Goal: Information Seeking & Learning: Find specific fact

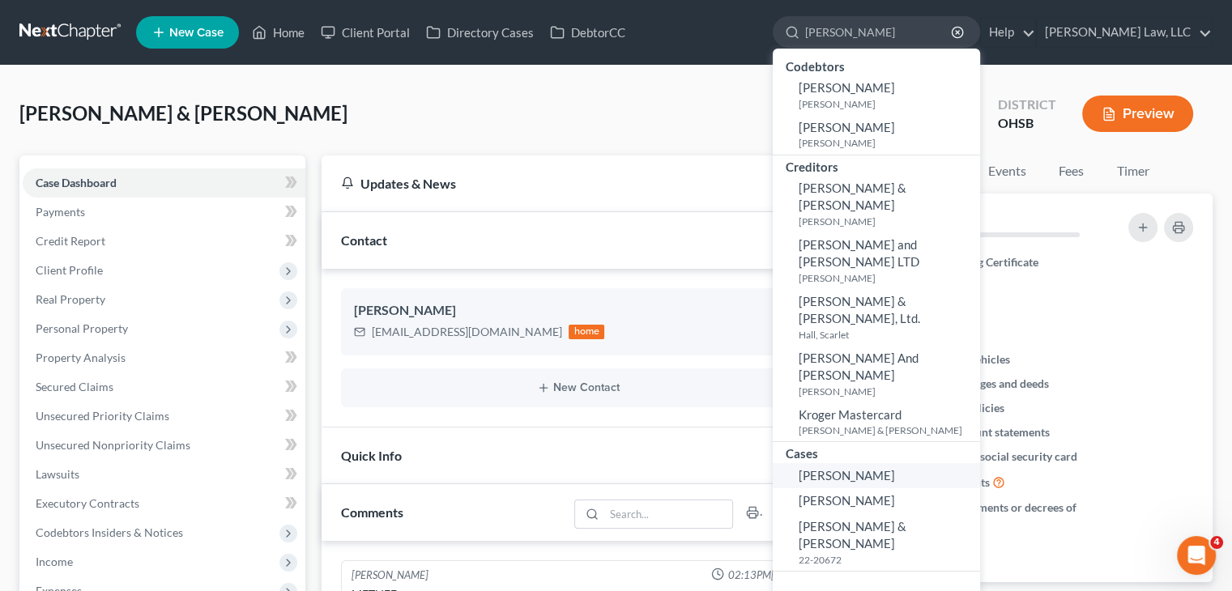
type input "[PERSON_NAME]"
click at [846, 463] on link "[PERSON_NAME]" at bounding box center [876, 475] width 207 height 25
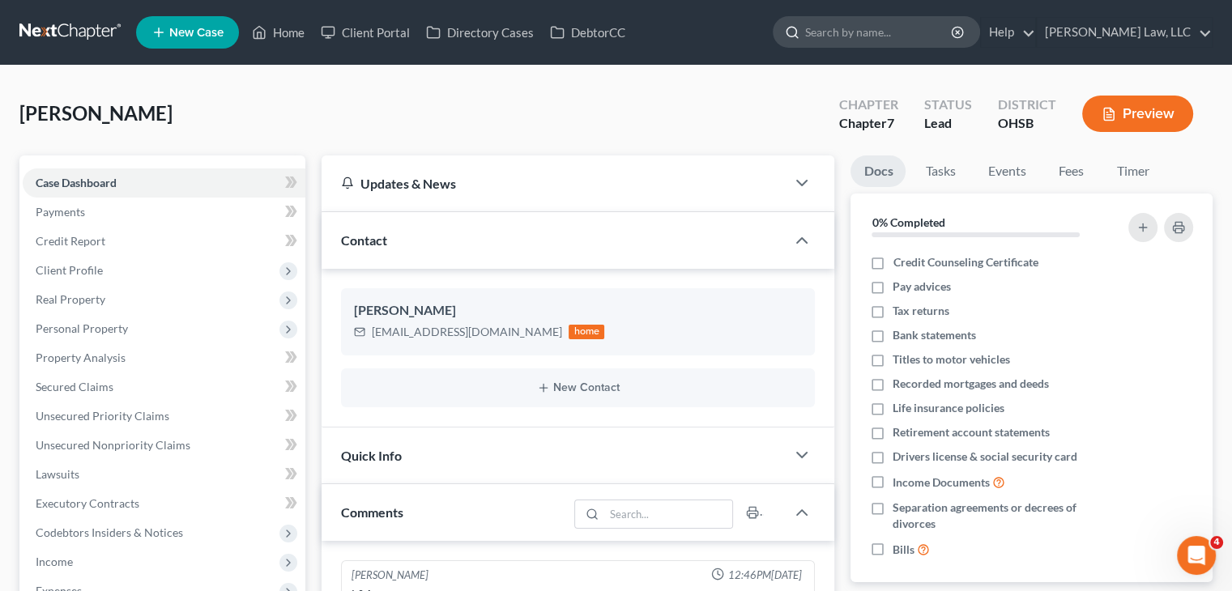
click at [828, 29] on input "search" at bounding box center [879, 32] width 148 height 30
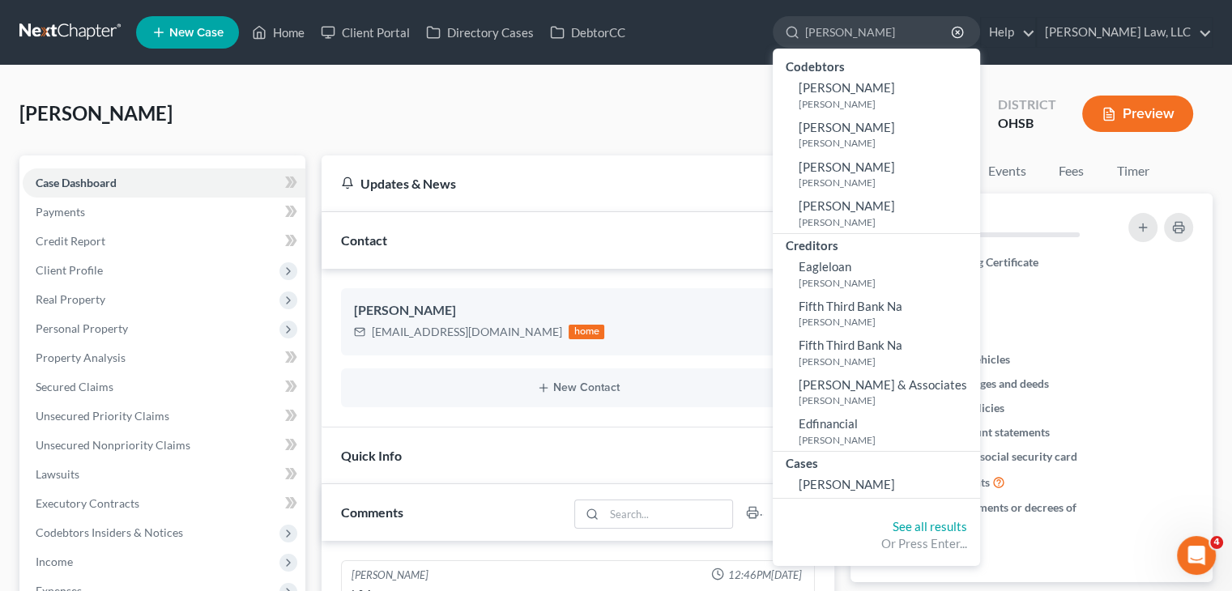
type input "[PERSON_NAME]"
click at [984, 562] on div "Nothing here yet! Credit Counseling Certificate Pay advices Tax returns Bank st…" at bounding box center [1031, 416] width 362 height 332
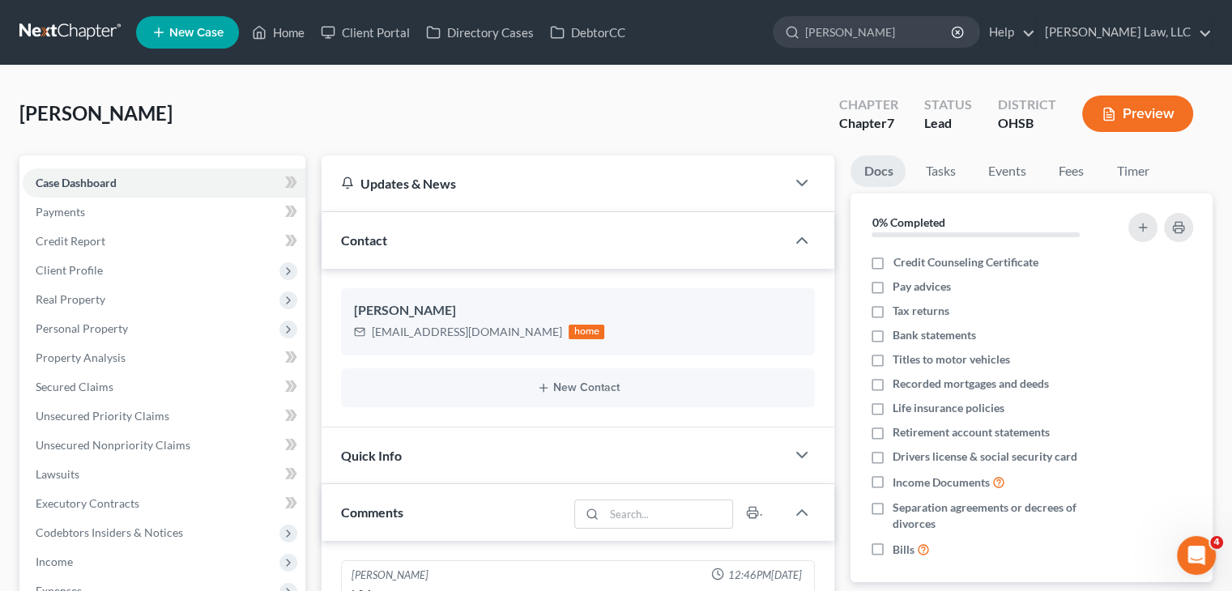
click at [862, 61] on nav "Home New Case Client Portal Directory Cases DebtorCC [PERSON_NAME] Law, LLC [PE…" at bounding box center [616, 32] width 1232 height 65
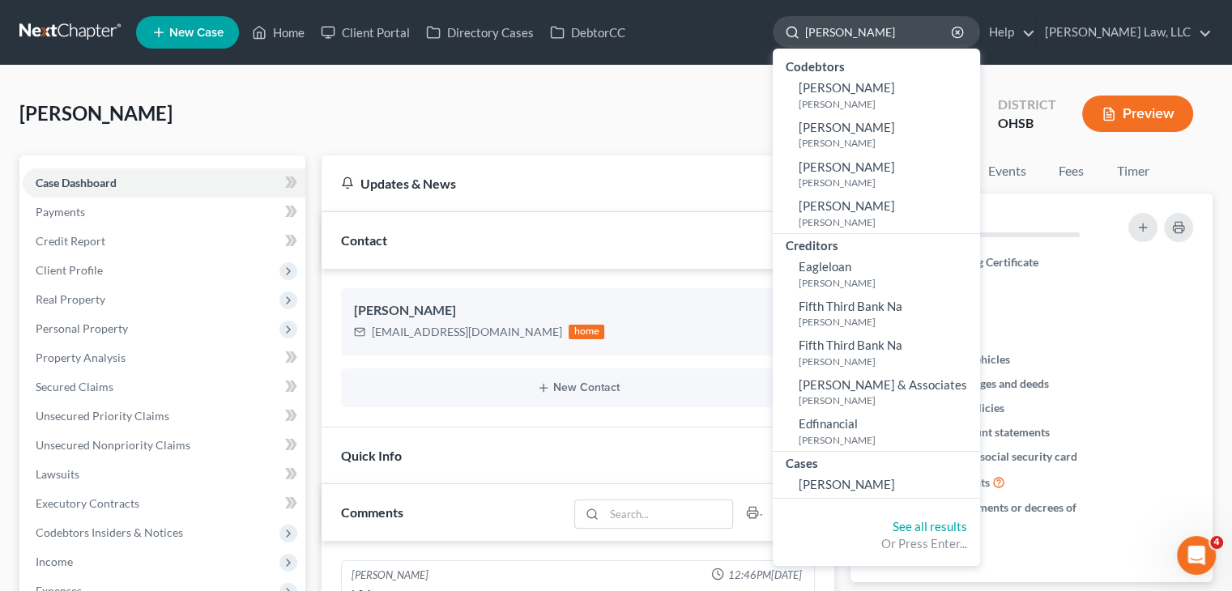
click at [866, 28] on input "[PERSON_NAME]" at bounding box center [879, 32] width 148 height 30
click at [907, 510] on div "See all results Or Press Enter..." at bounding box center [876, 535] width 207 height 61
click at [905, 522] on link "See all results" at bounding box center [929, 526] width 75 height 15
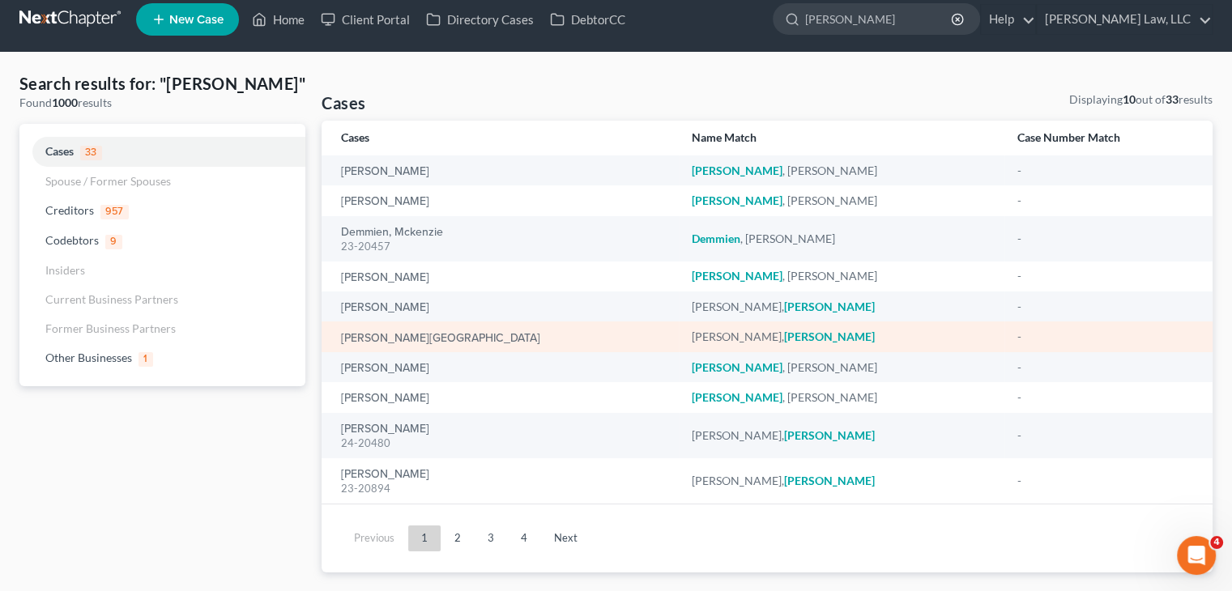
scroll to position [15, 0]
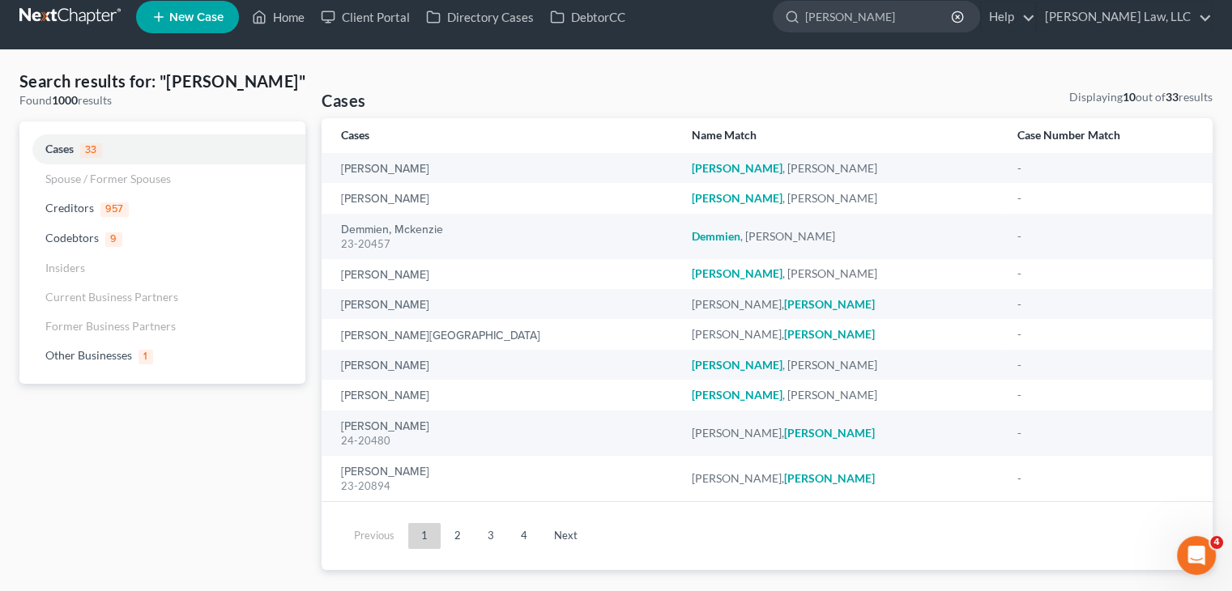
click at [453, 519] on ul "Previous 1 2 3 4 Next" at bounding box center [766, 536] width 865 height 42
click at [454, 523] on link "2" at bounding box center [457, 536] width 32 height 26
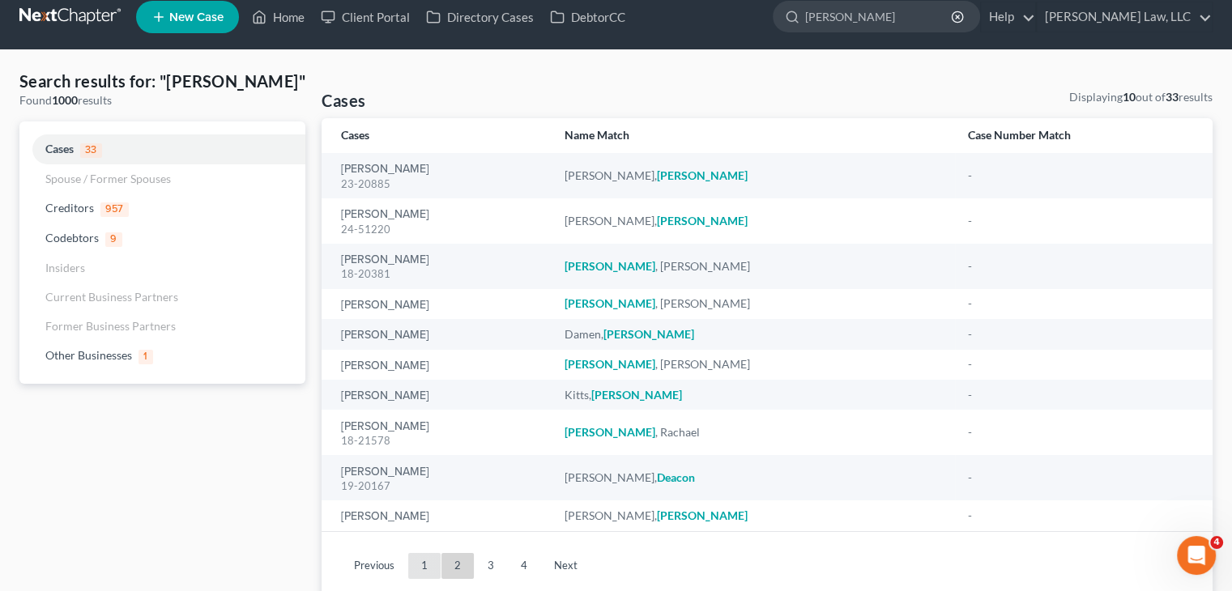
click at [424, 568] on link "1" at bounding box center [424, 566] width 32 height 26
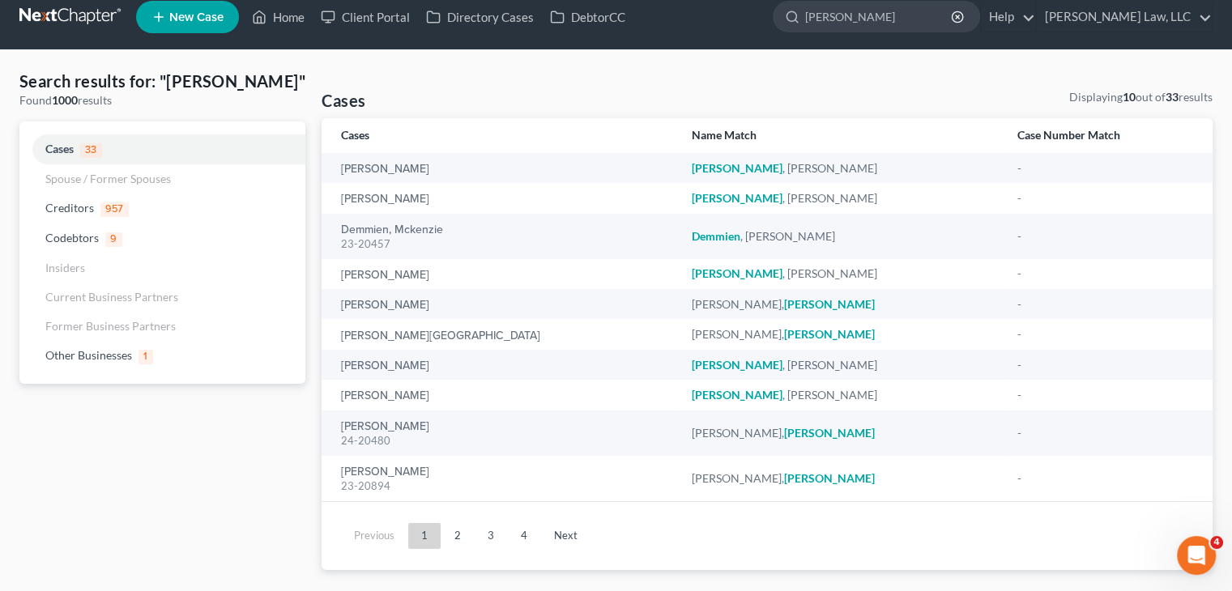
scroll to position [0, 0]
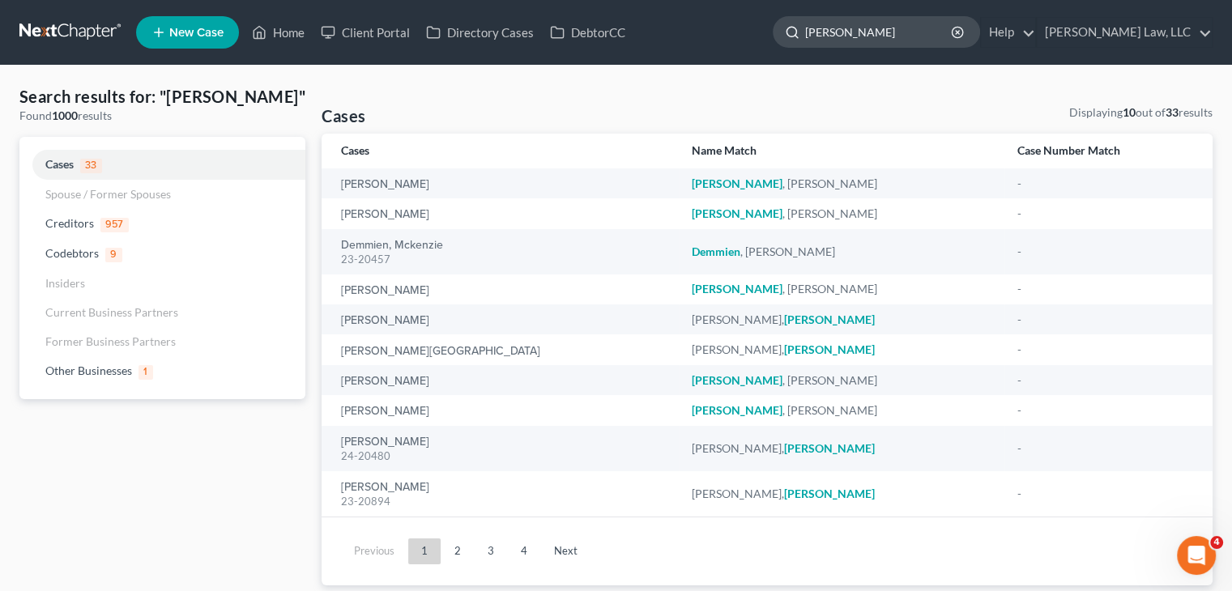
click at [905, 33] on input "[PERSON_NAME]" at bounding box center [879, 32] width 148 height 30
click at [956, 29] on icon "button" at bounding box center [957, 32] width 13 height 13
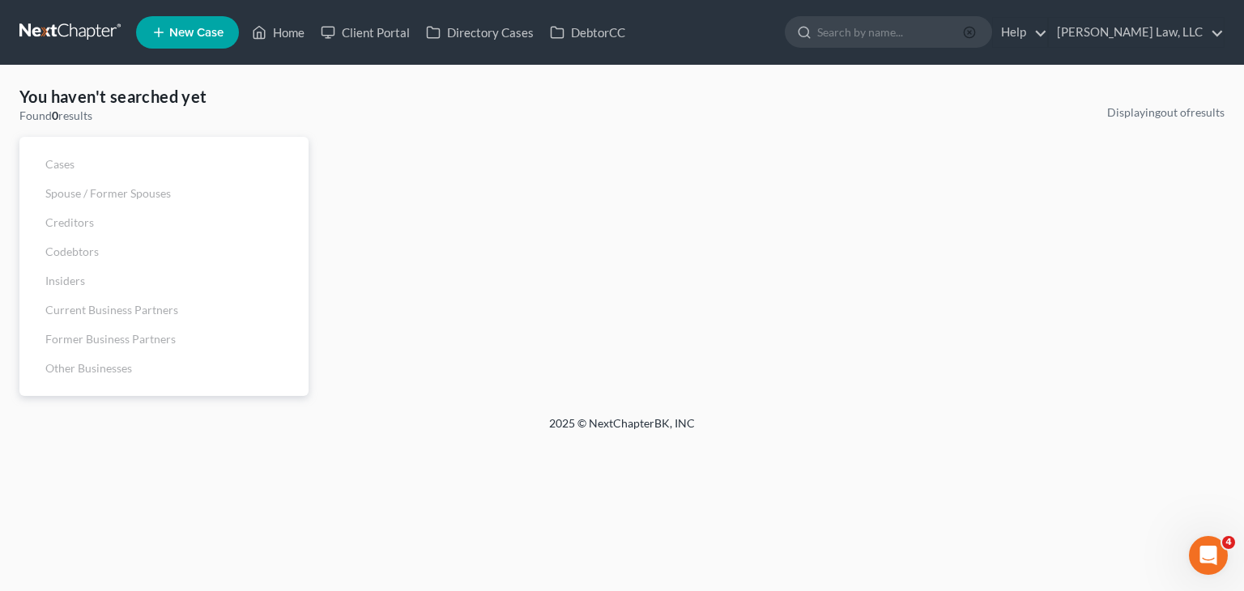
click at [956, 29] on input "search" at bounding box center [891, 32] width 148 height 30
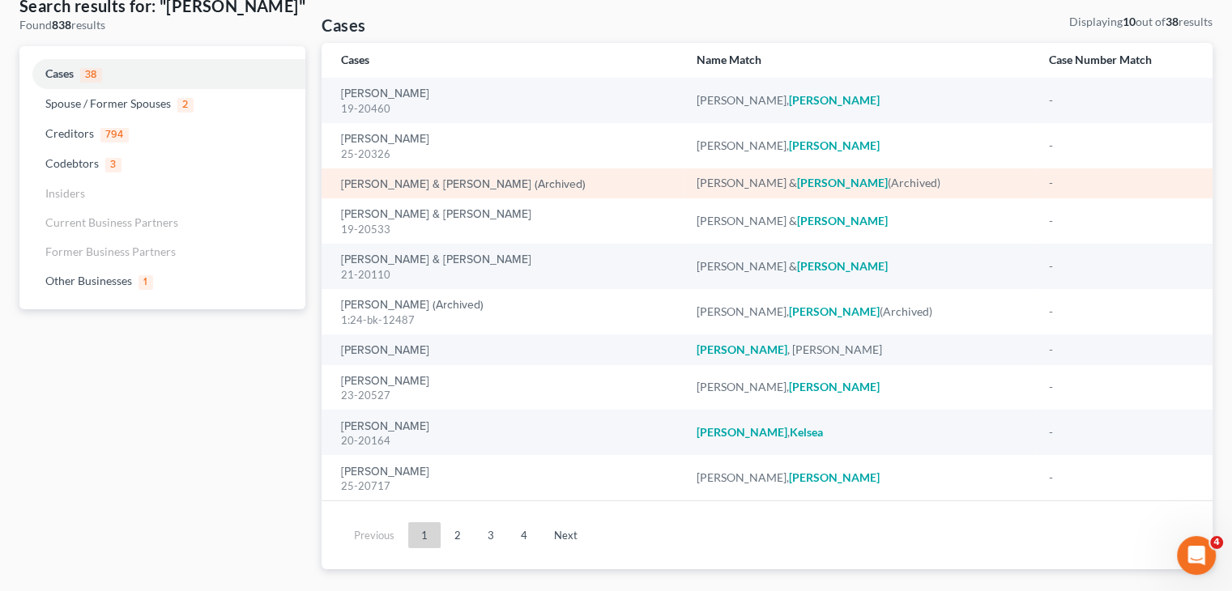
scroll to position [91, 0]
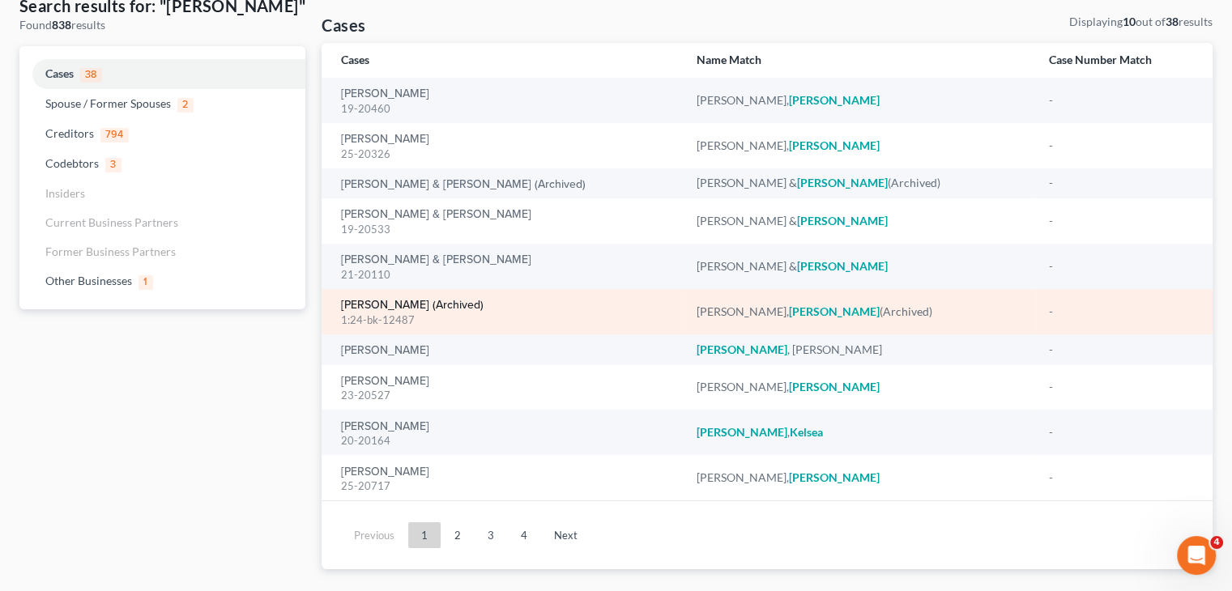
type input "[PERSON_NAME]"
click at [403, 300] on link "[PERSON_NAME] (Archived)" at bounding box center [412, 305] width 143 height 11
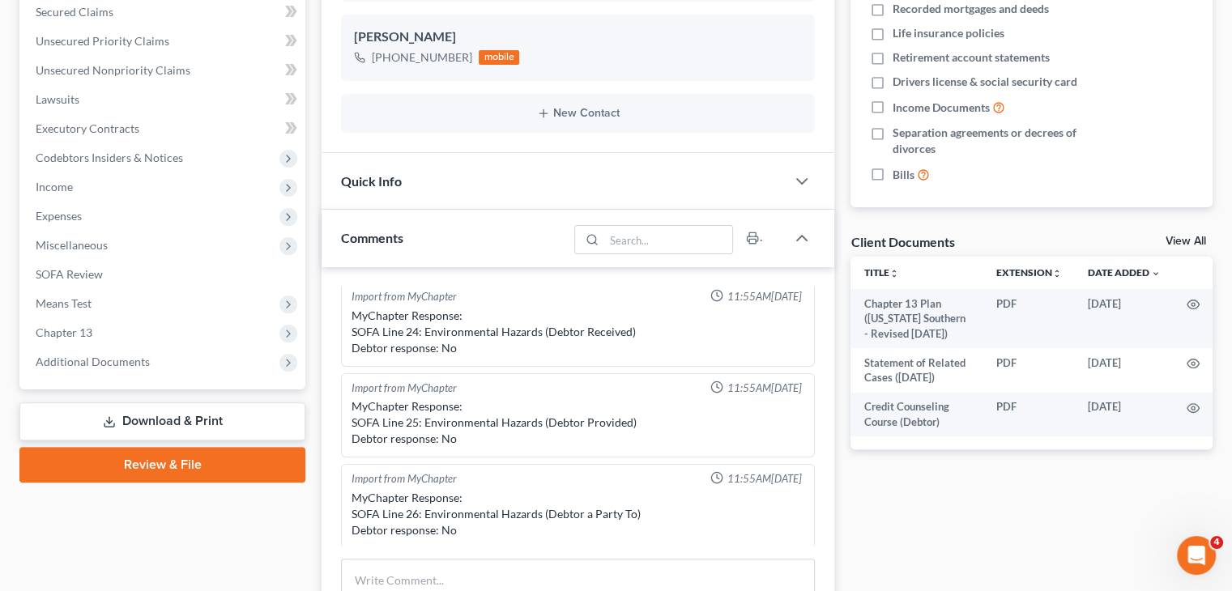
scroll to position [379, 0]
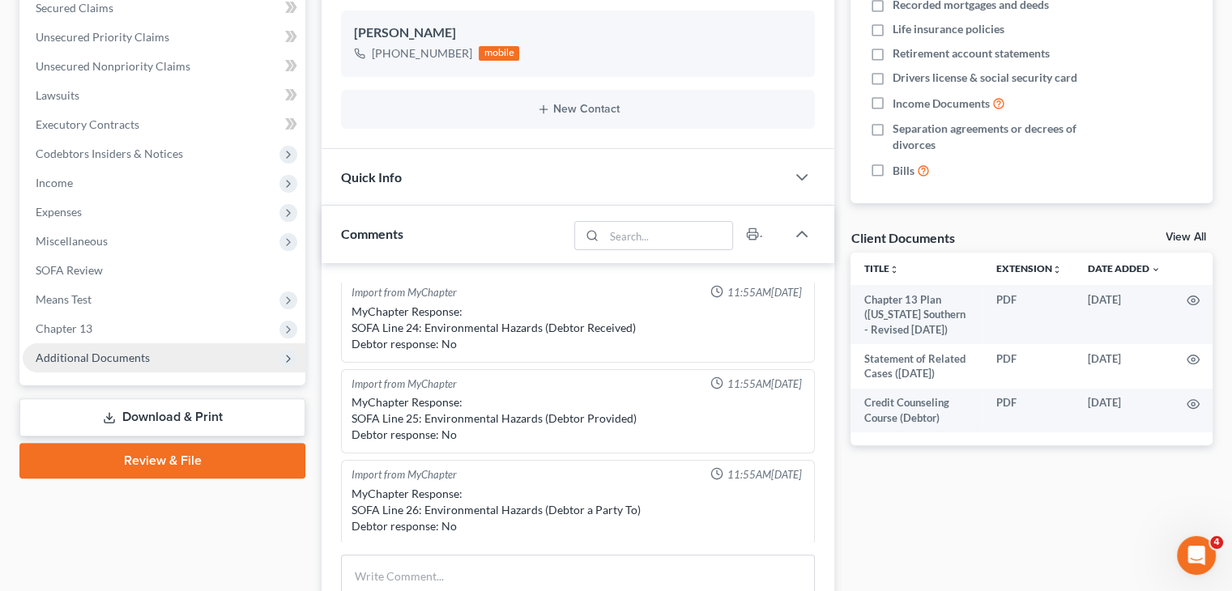
click at [220, 358] on span "Additional Documents" at bounding box center [164, 357] width 283 height 29
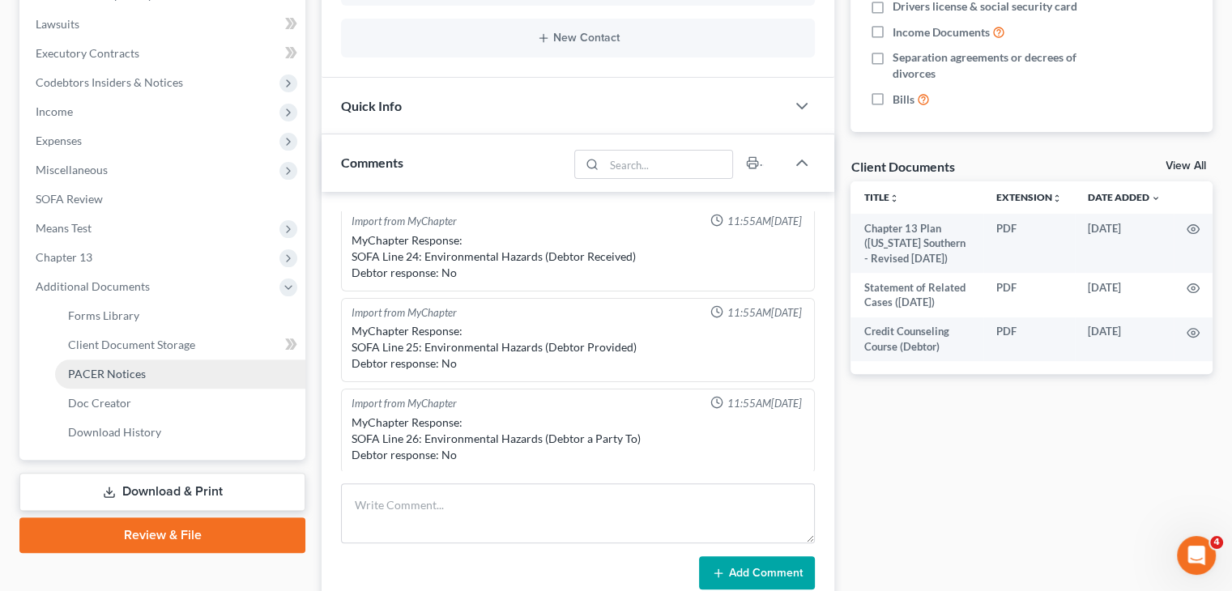
click at [152, 371] on link "PACER Notices" at bounding box center [180, 374] width 250 height 29
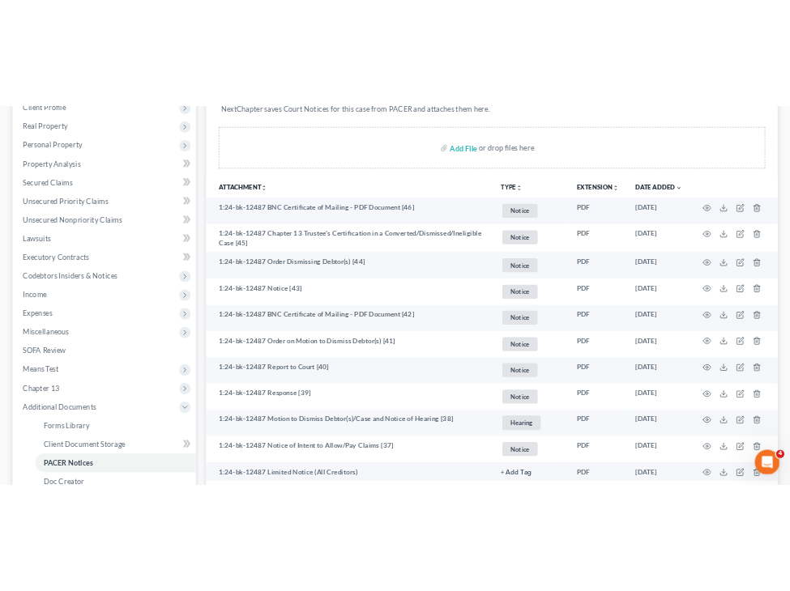
scroll to position [271, 0]
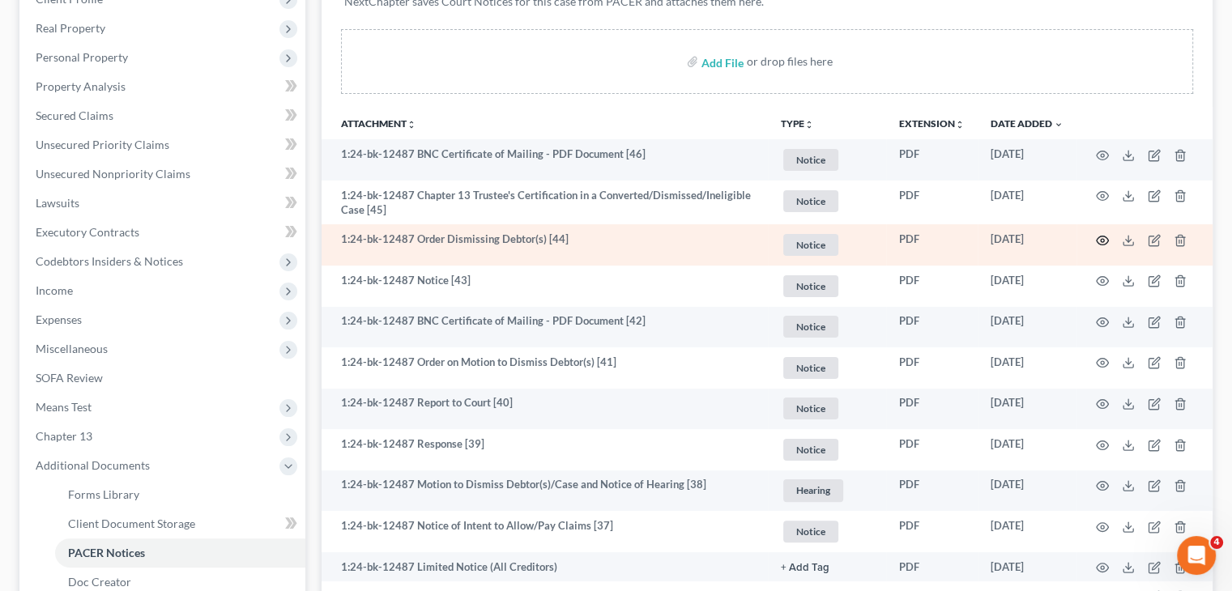
click at [1105, 241] on icon "button" at bounding box center [1102, 240] width 13 height 13
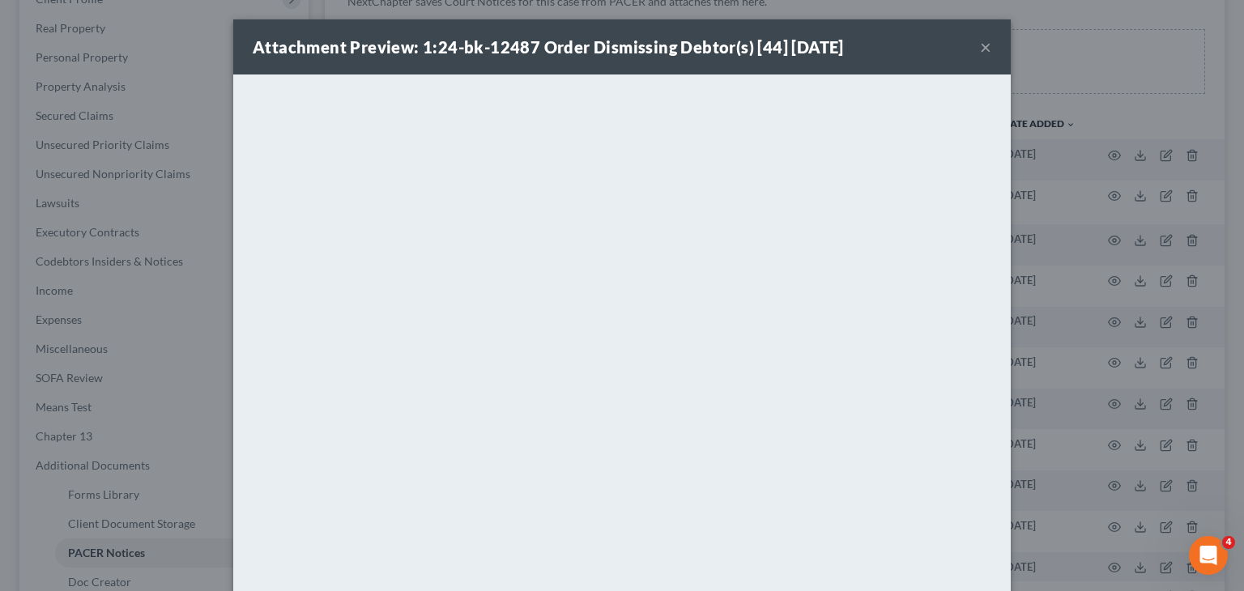
click at [980, 45] on button "×" at bounding box center [985, 46] width 11 height 19
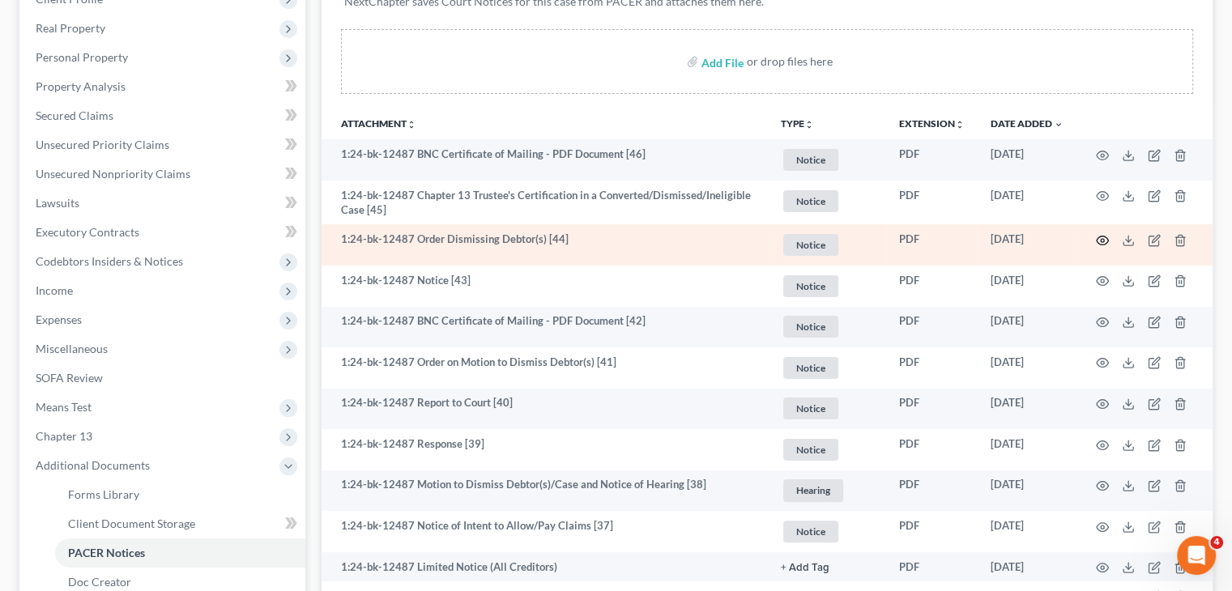
click at [1101, 236] on icon "button" at bounding box center [1102, 240] width 12 height 9
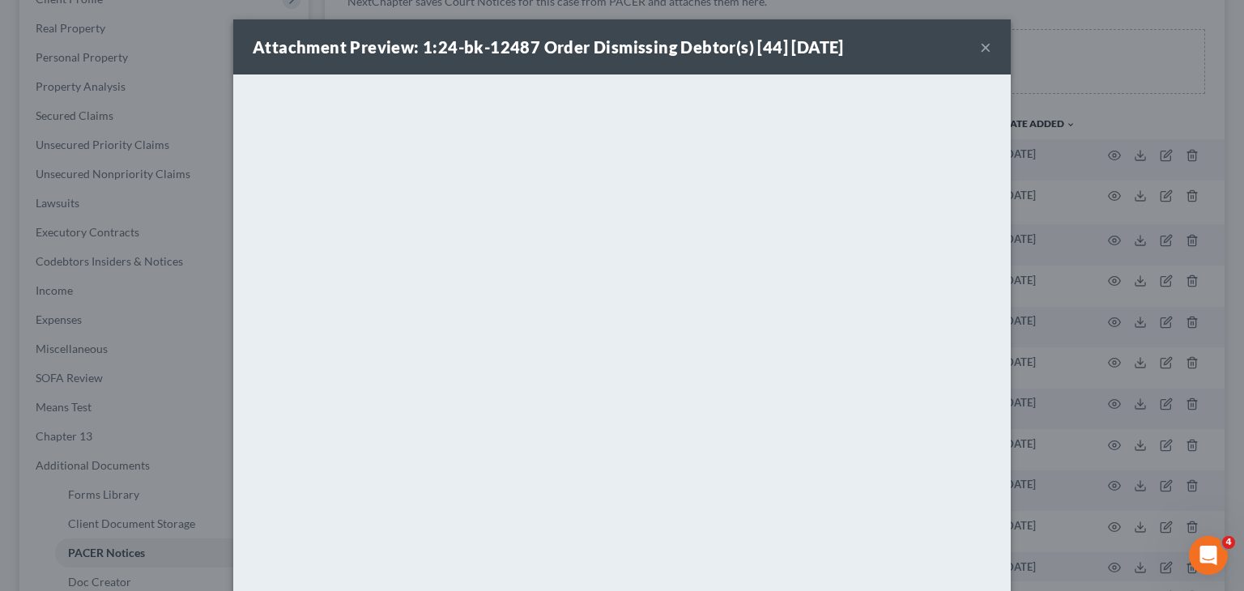
click at [980, 45] on button "×" at bounding box center [985, 46] width 11 height 19
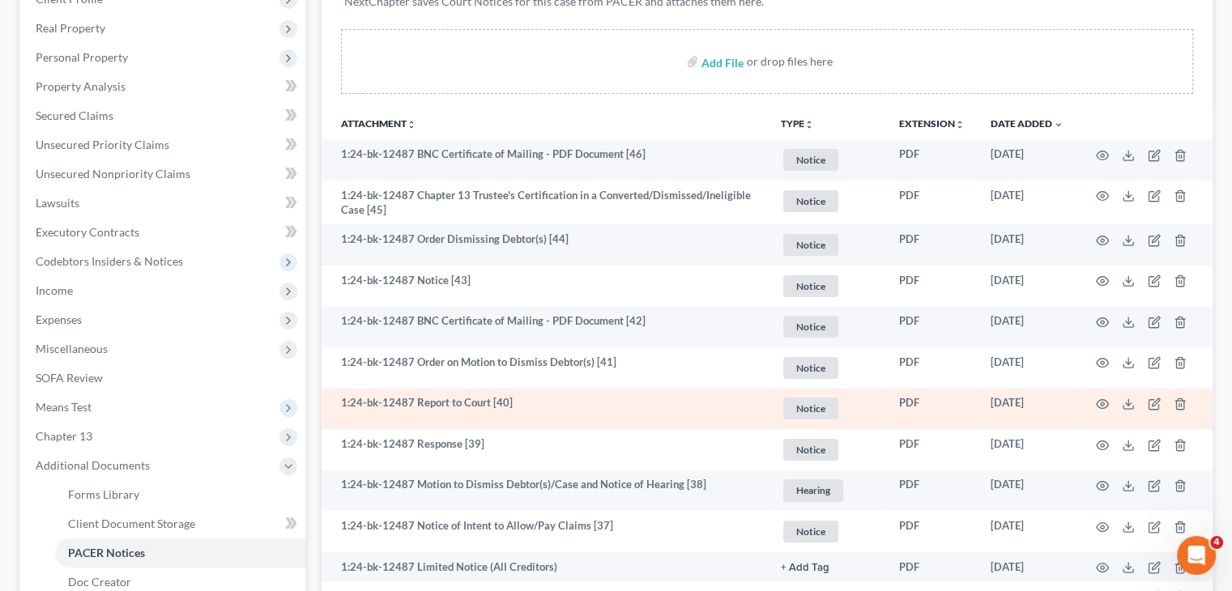
click at [526, 389] on td "1:24-bk-12487 Report to Court [40]" at bounding box center [544, 409] width 446 height 41
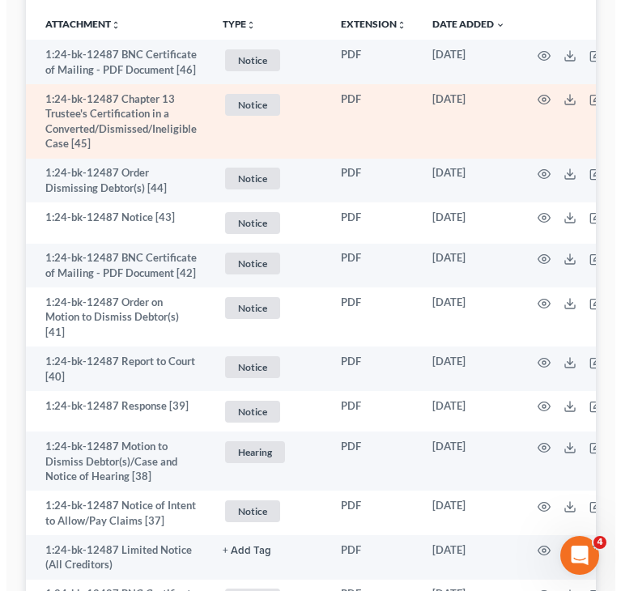
scroll to position [445, 0]
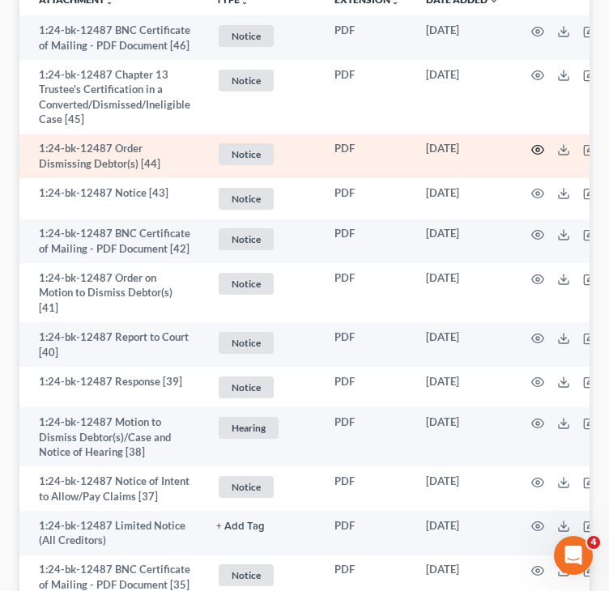
click at [531, 151] on icon "button" at bounding box center [537, 149] width 13 height 13
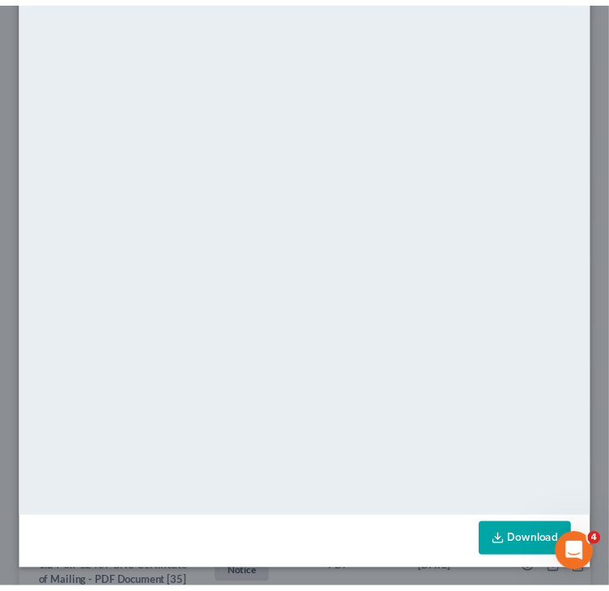
scroll to position [0, 0]
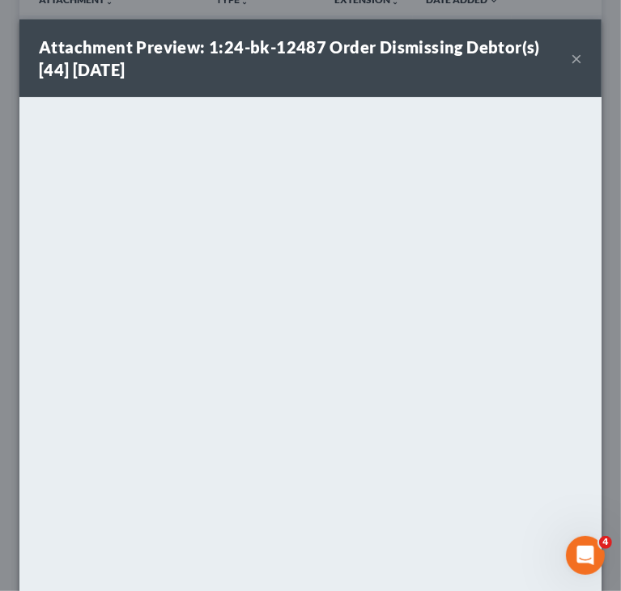
click at [571, 55] on button "×" at bounding box center [576, 58] width 11 height 19
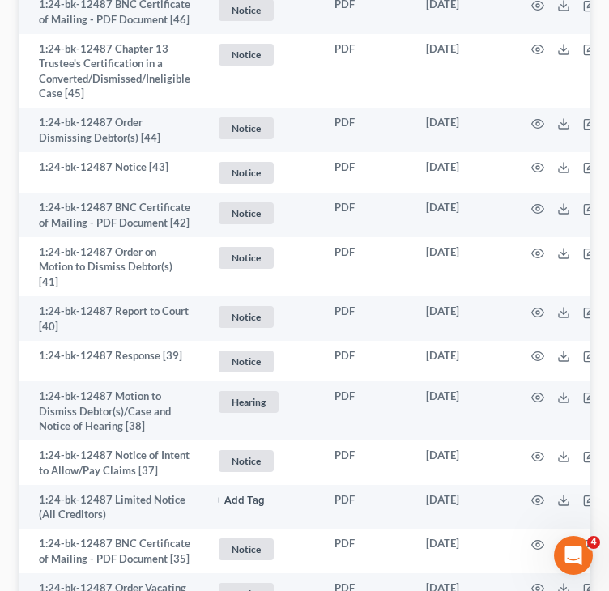
scroll to position [472, 0]
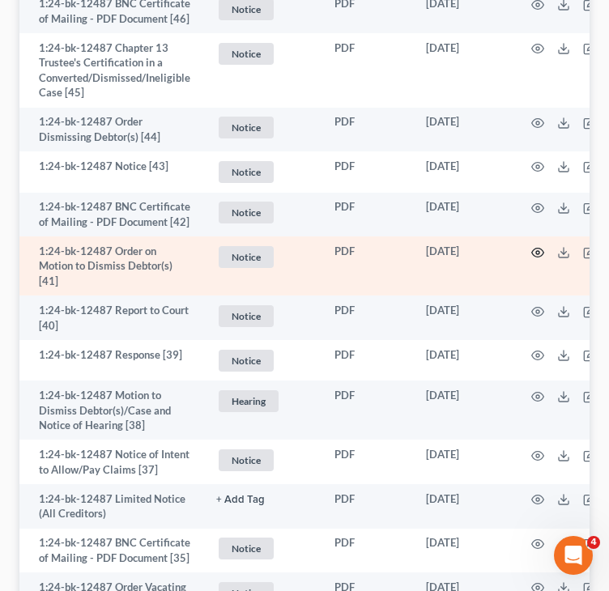
click at [540, 252] on icon "button" at bounding box center [537, 252] width 13 height 13
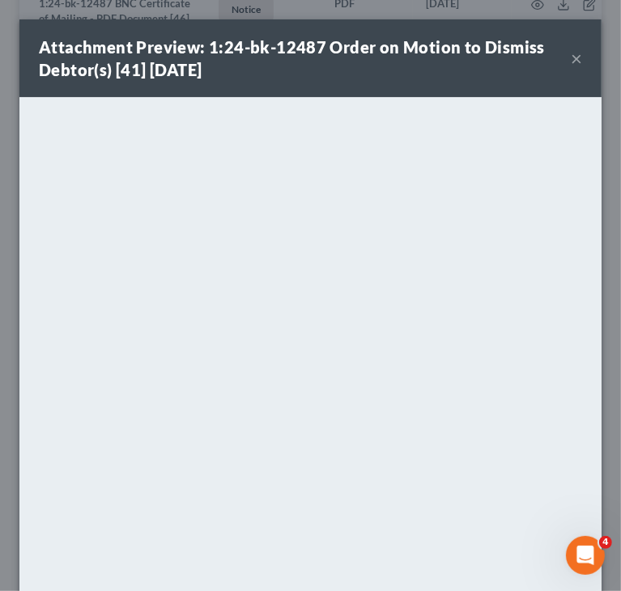
click at [555, 59] on div "Attachment Preview: 1:24-bk-12487 Order on Motion to Dismiss Debtor(s) [41] [DA…" at bounding box center [305, 58] width 532 height 45
click at [571, 60] on button "×" at bounding box center [576, 58] width 11 height 19
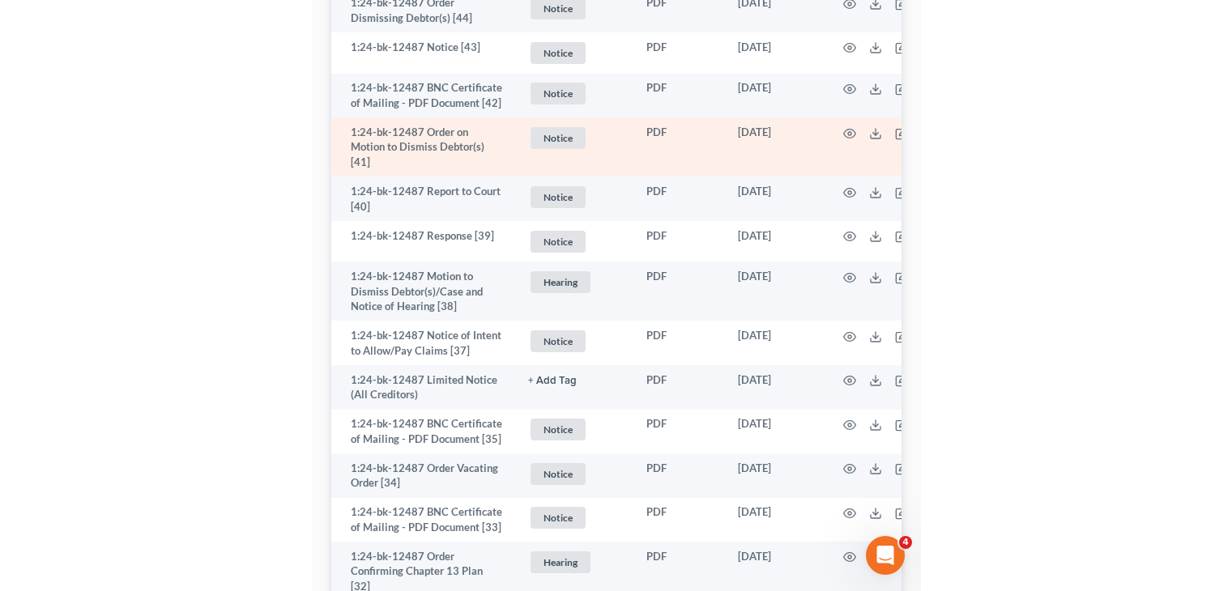
scroll to position [593, 0]
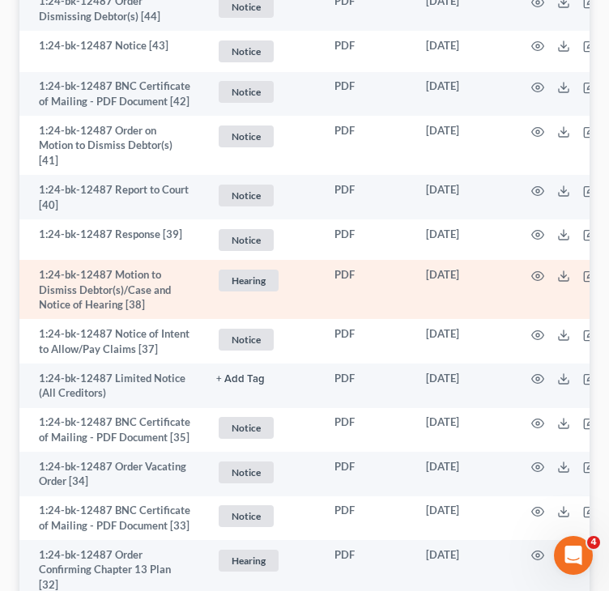
click at [528, 279] on td at bounding box center [580, 289] width 136 height 59
click at [531, 276] on icon "button" at bounding box center [537, 276] width 13 height 13
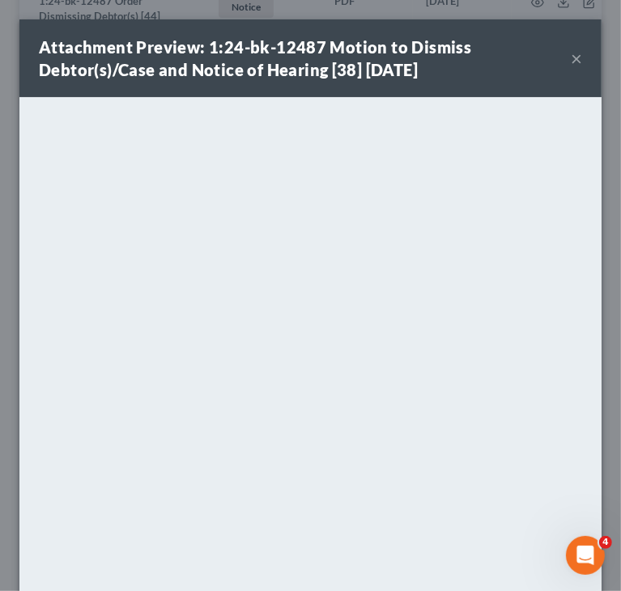
click at [571, 57] on button "×" at bounding box center [576, 58] width 11 height 19
